Goal: Transaction & Acquisition: Purchase product/service

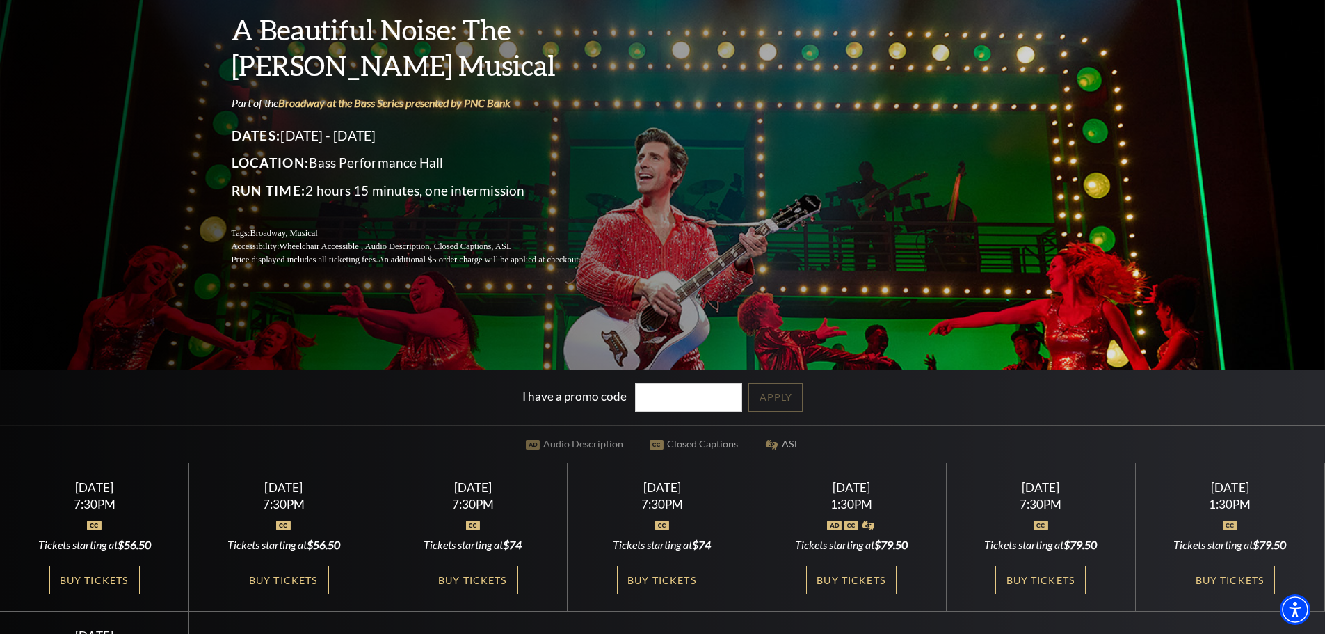
scroll to position [278, 0]
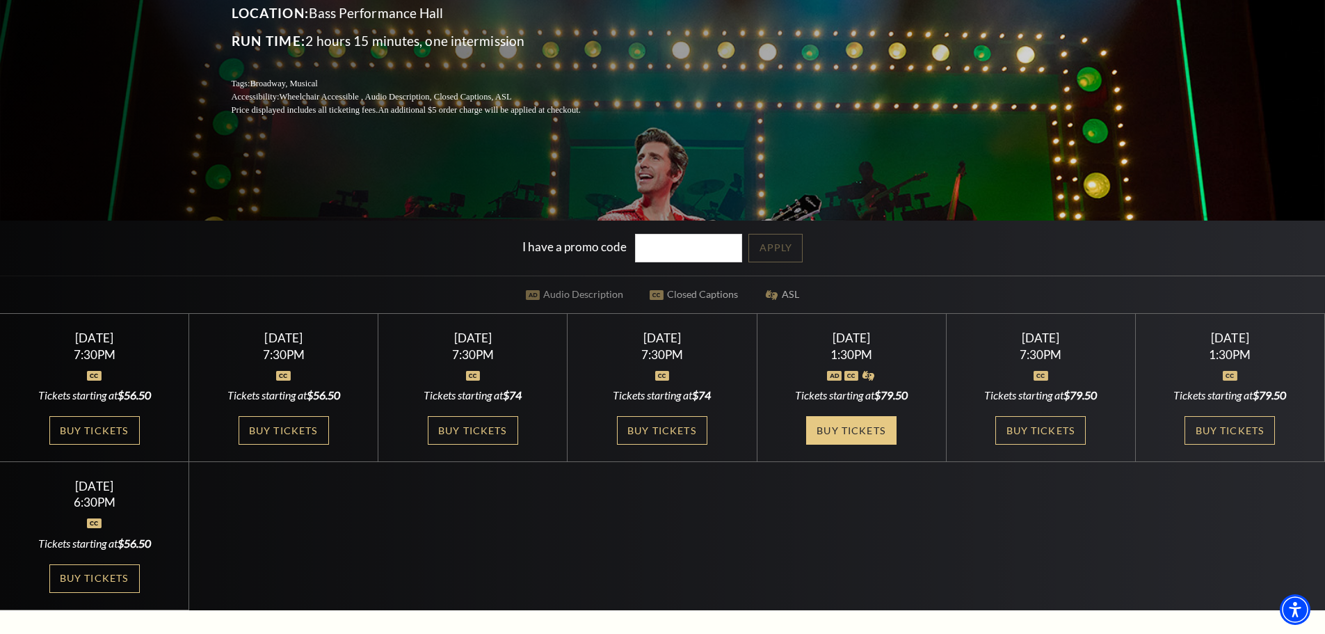
click at [868, 428] on link "Buy Tickets" at bounding box center [851, 430] width 90 height 29
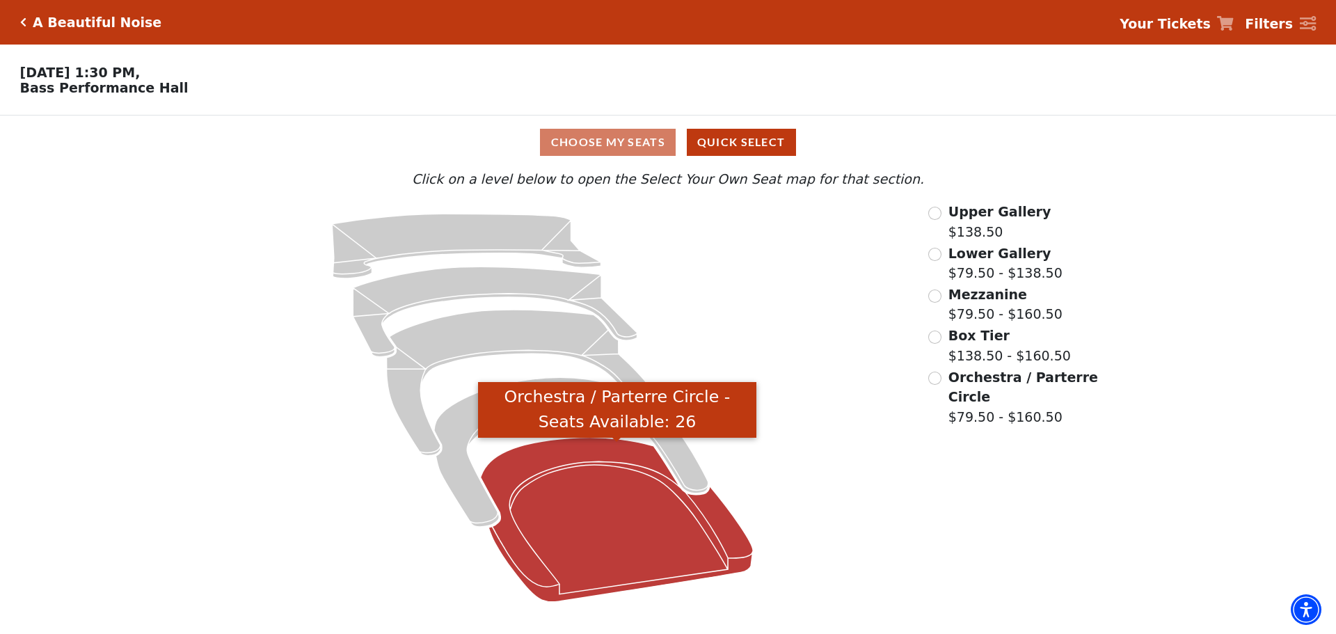
click at [600, 521] on icon "Orchestra / Parterre Circle - Seats Available: 26" at bounding box center [617, 520] width 273 height 164
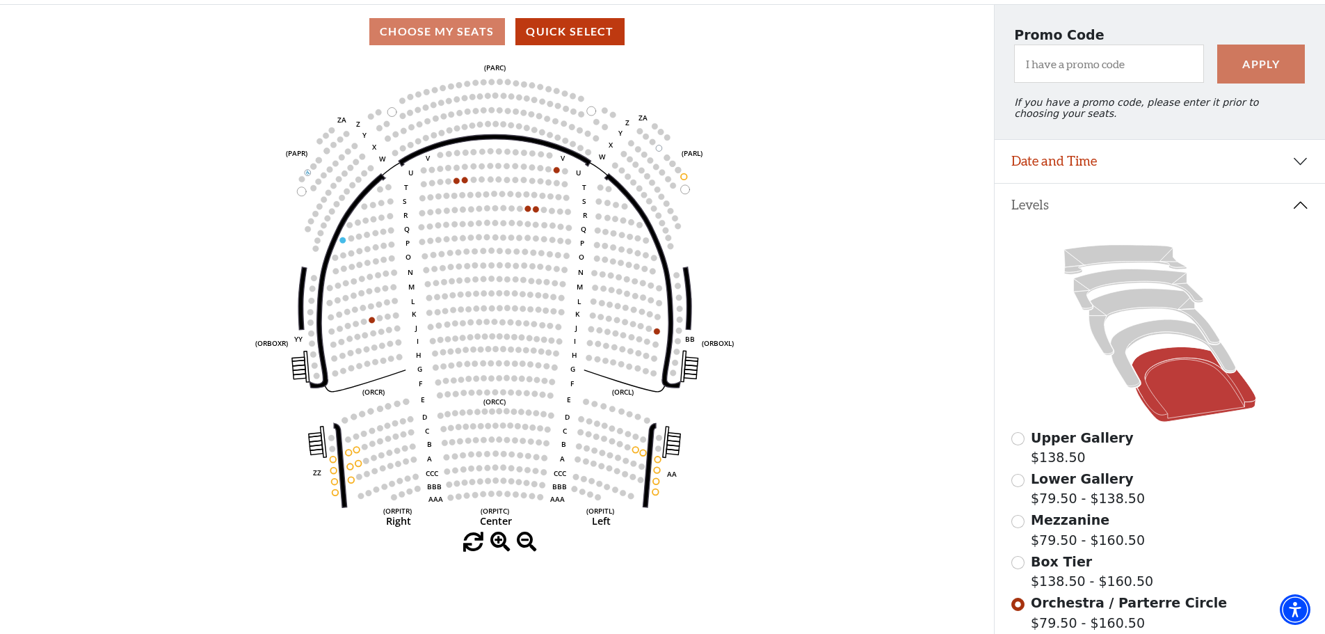
scroll to position [134, 0]
